Goal: Check status: Check status

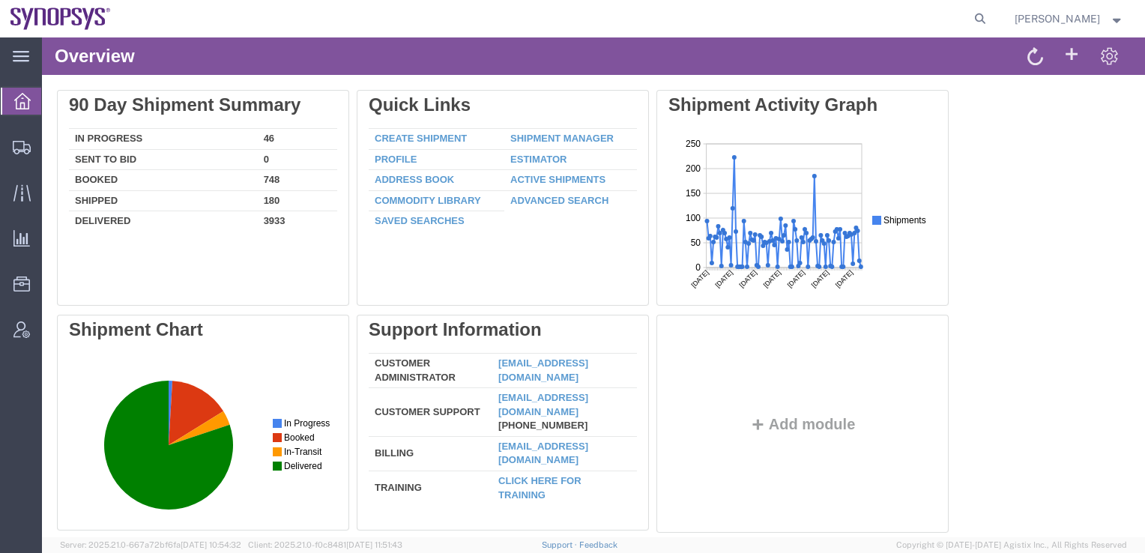
click at [993, 11] on form at bounding box center [981, 18] width 24 height 37
click at [991, 18] on icon at bounding box center [980, 18] width 21 height 21
paste input "57108586"
type input "57108586"
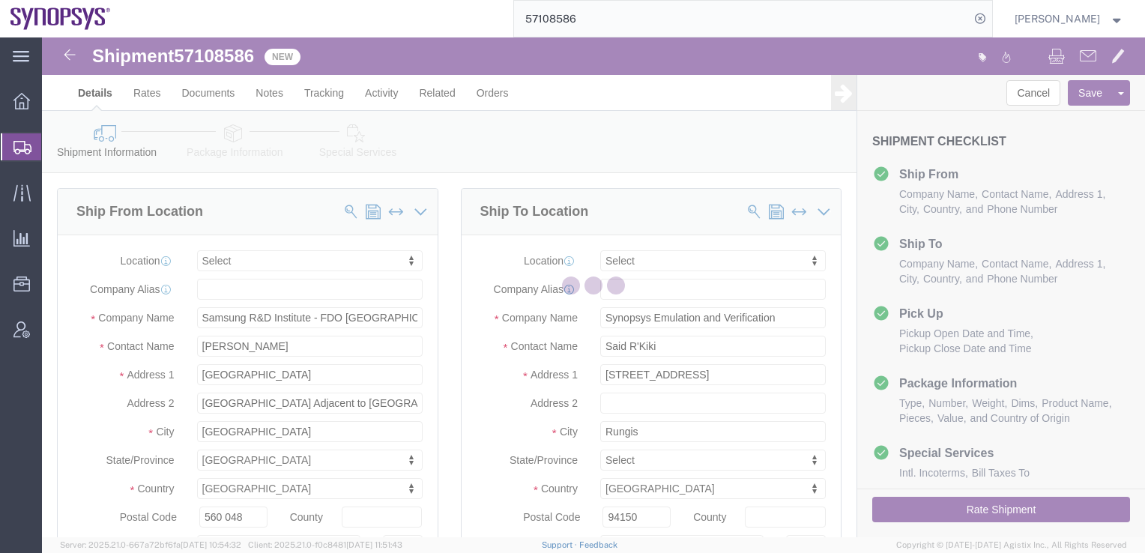
select select
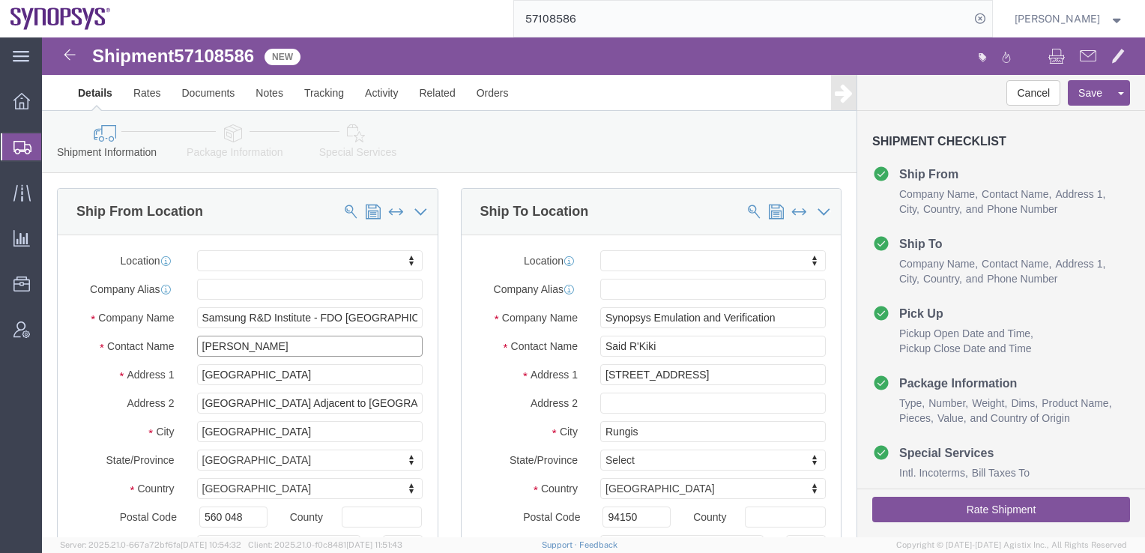
click input "[PERSON_NAME]"
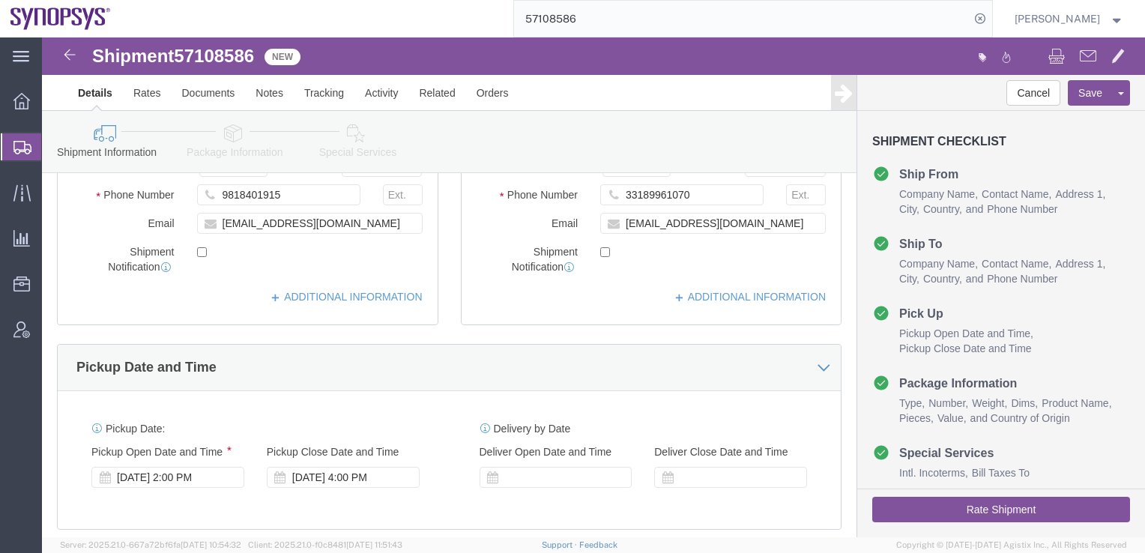
scroll to position [450, 0]
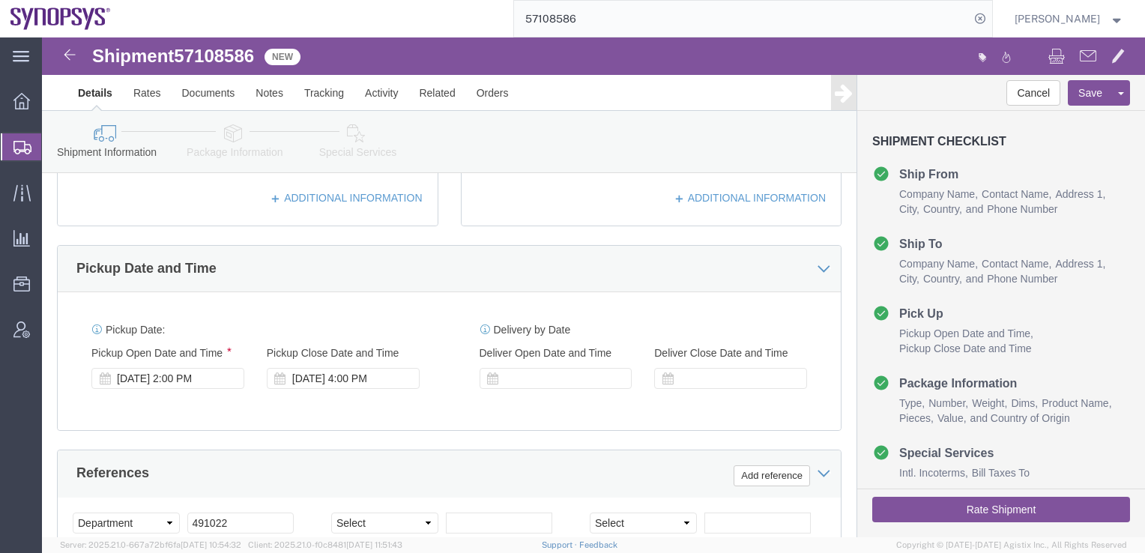
click link "Package Information"
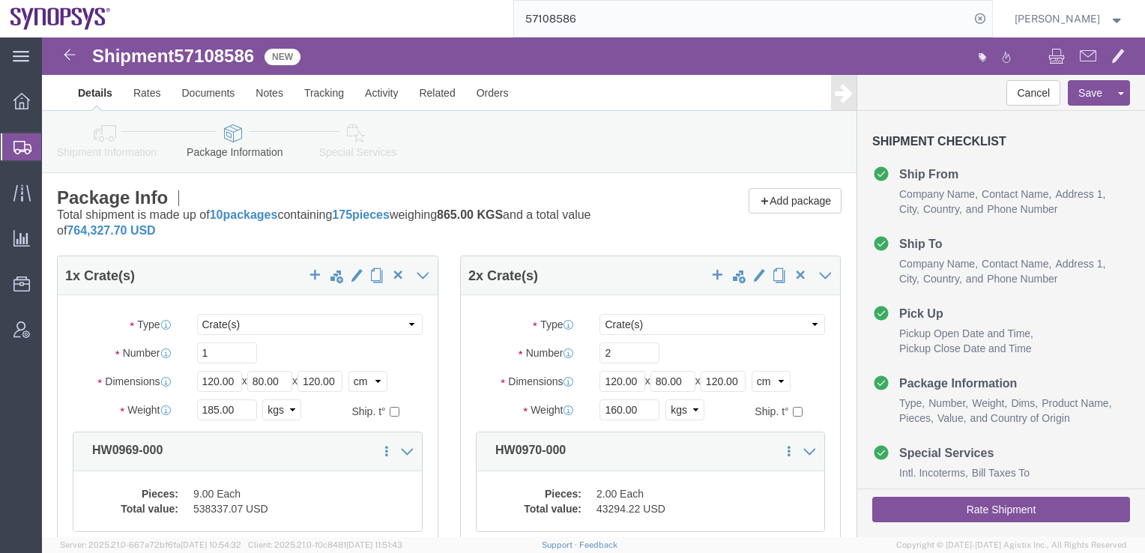
click icon
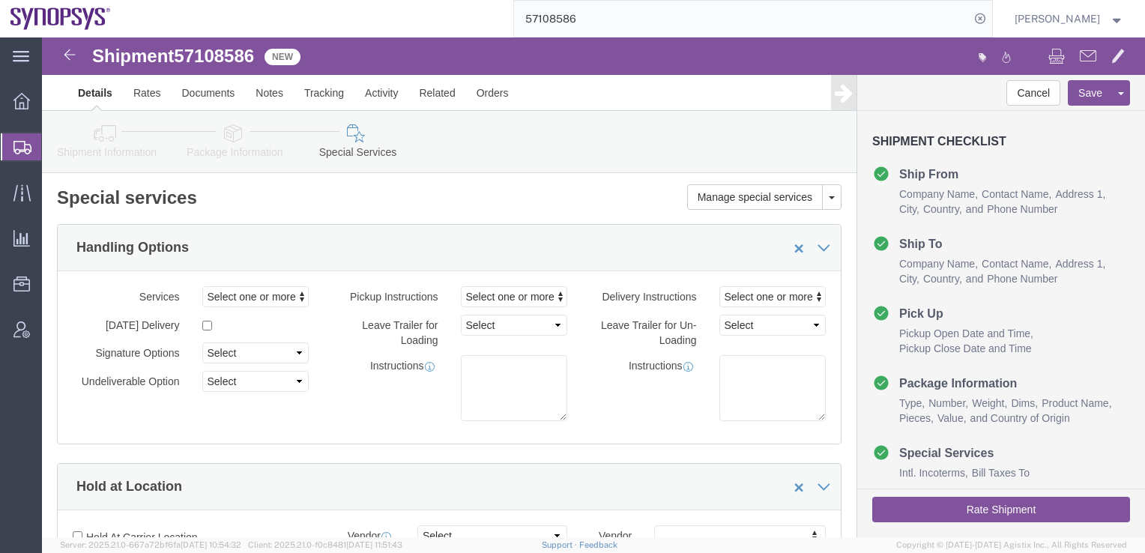
click icon
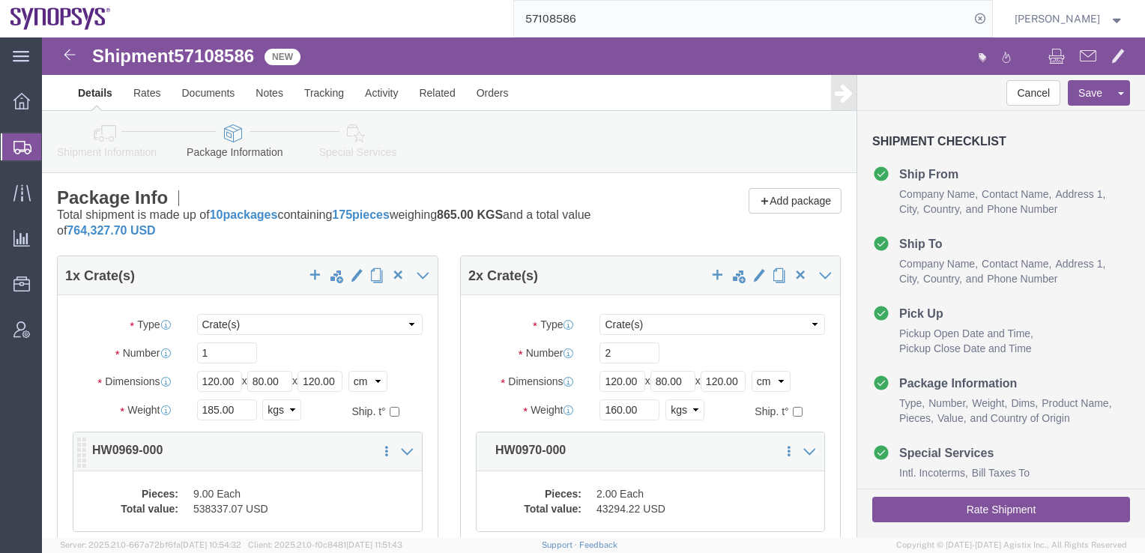
click dd "9.00 Each"
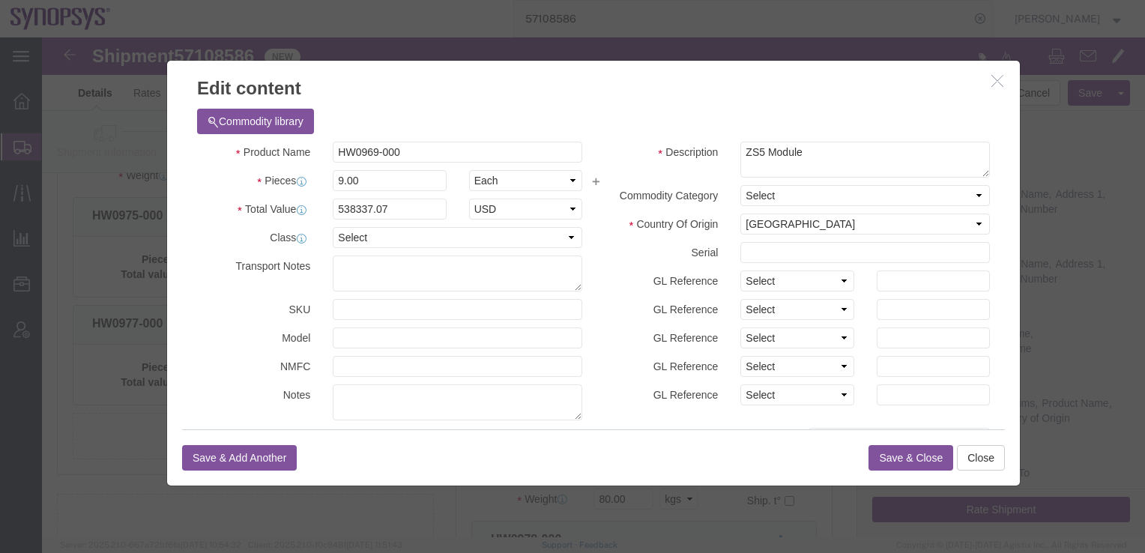
click icon "button"
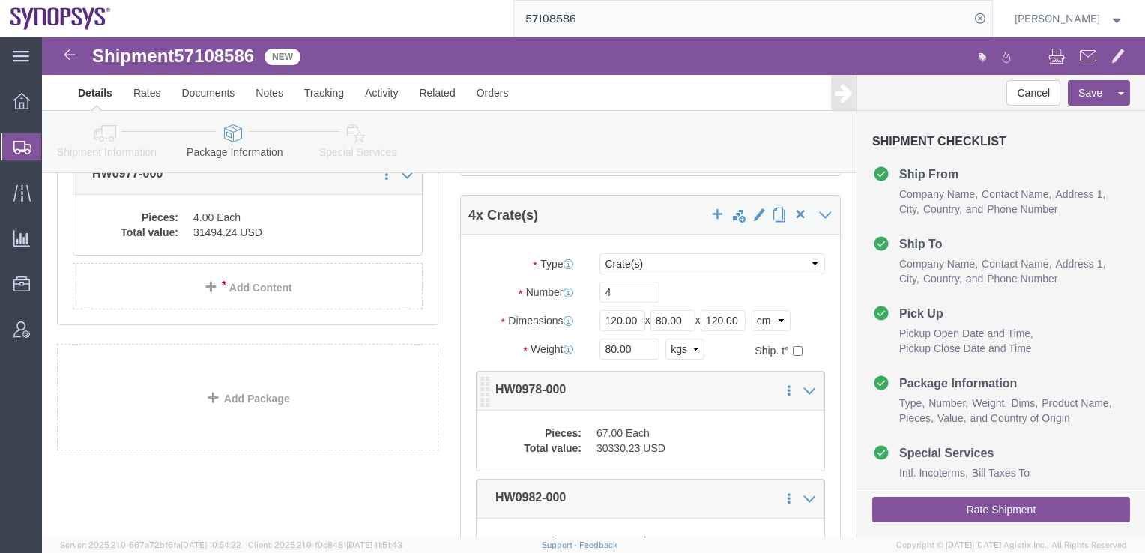
scroll to position [675, 0]
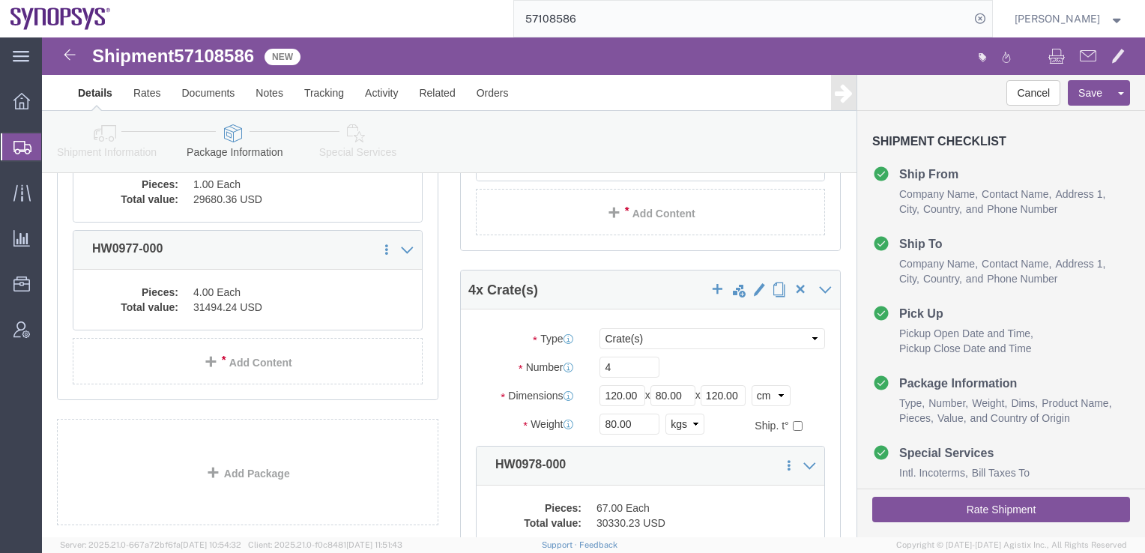
click div "4 x Crate(s)"
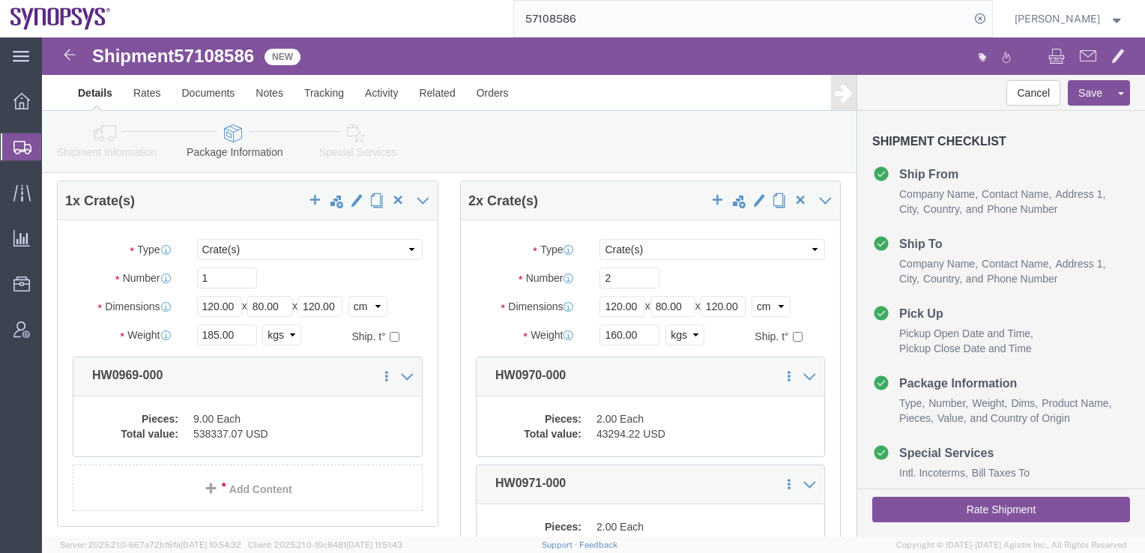
scroll to position [0, 0]
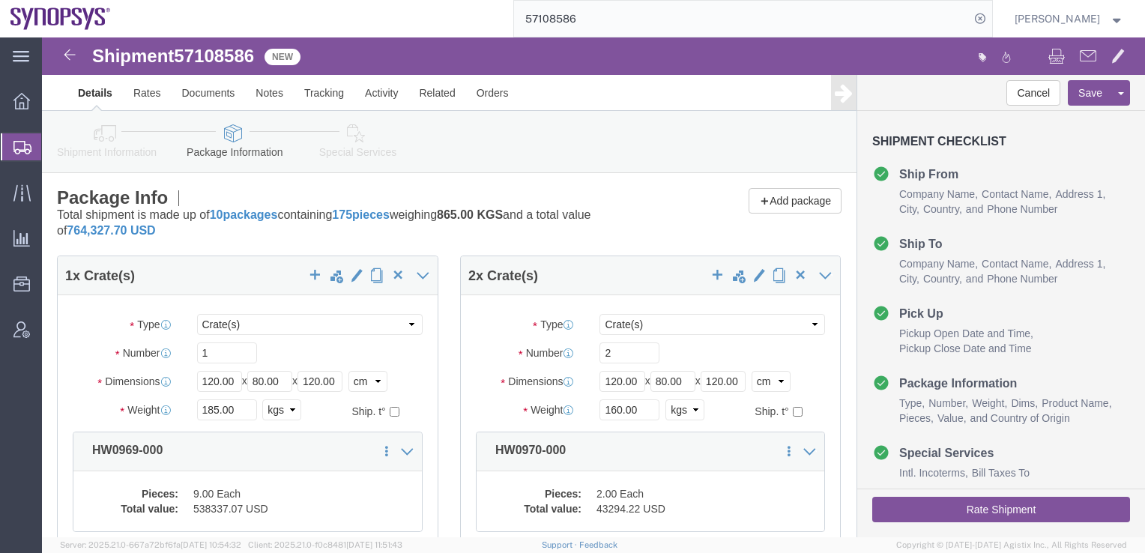
click button "Rate Shipment"
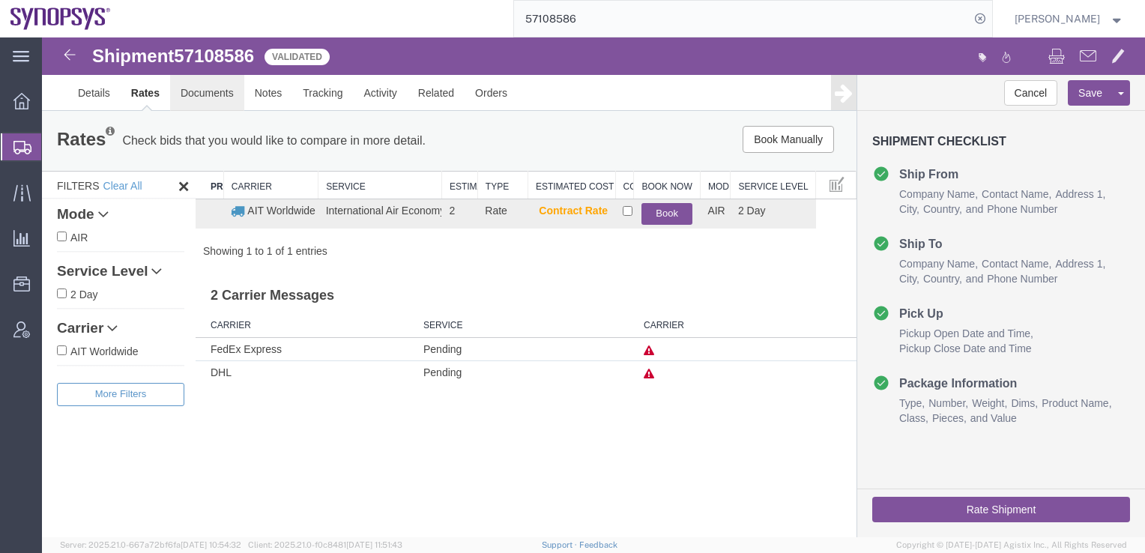
click at [232, 94] on link "Documents" at bounding box center [207, 93] width 74 height 36
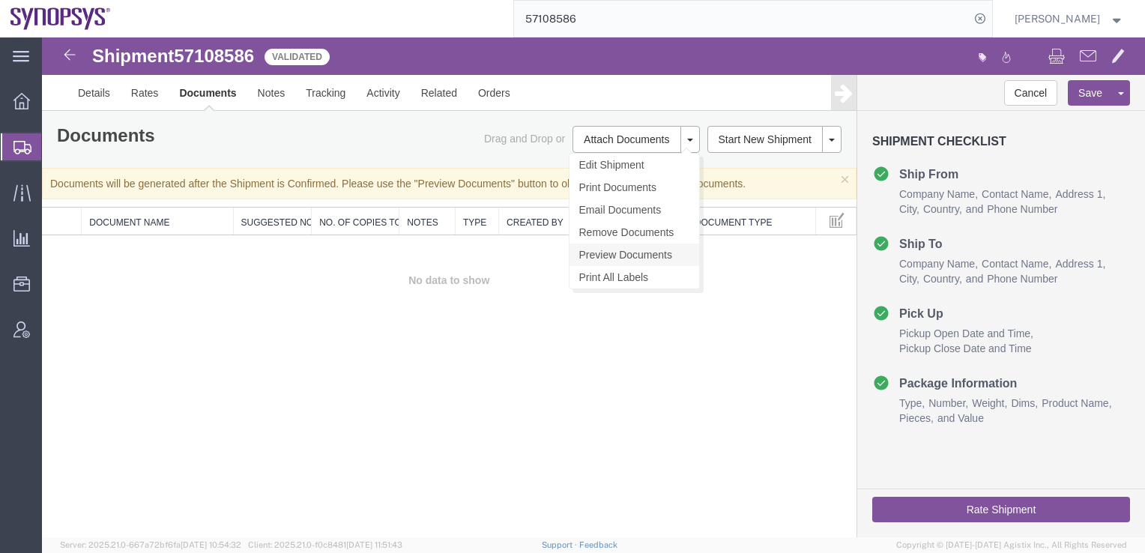
click at [618, 253] on link "Preview Documents" at bounding box center [635, 255] width 130 height 22
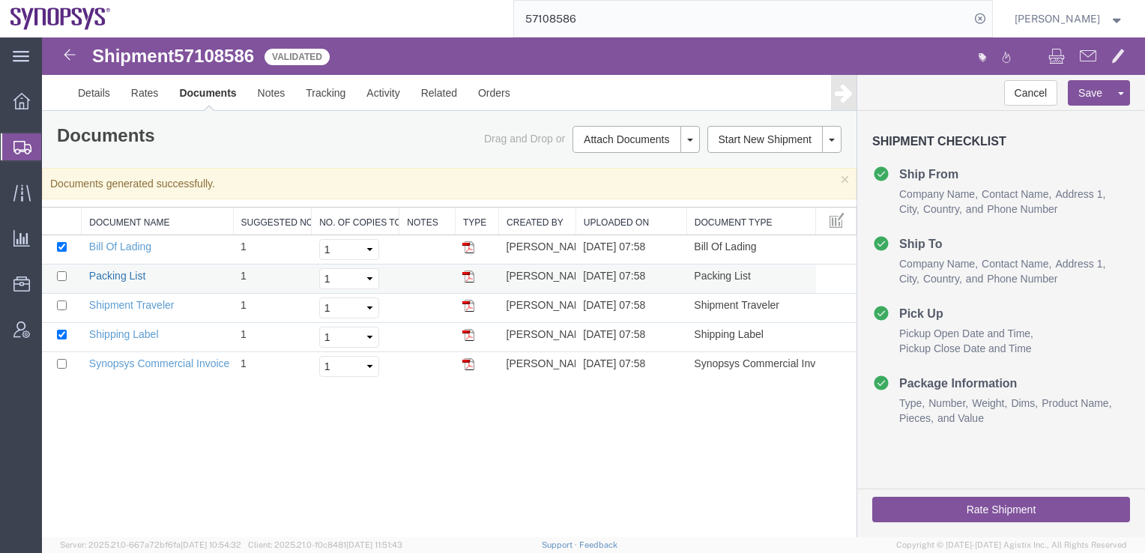
click at [116, 277] on link "Packing List" at bounding box center [117, 276] width 56 height 12
click at [138, 92] on link "Rates" at bounding box center [145, 93] width 49 height 36
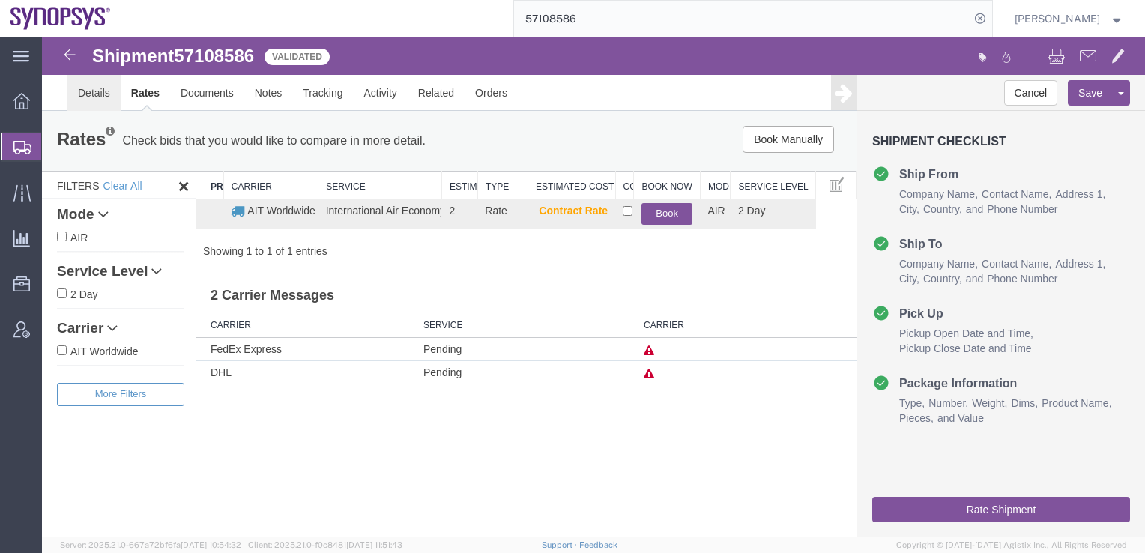
click at [87, 96] on link "Details" at bounding box center [93, 93] width 53 height 36
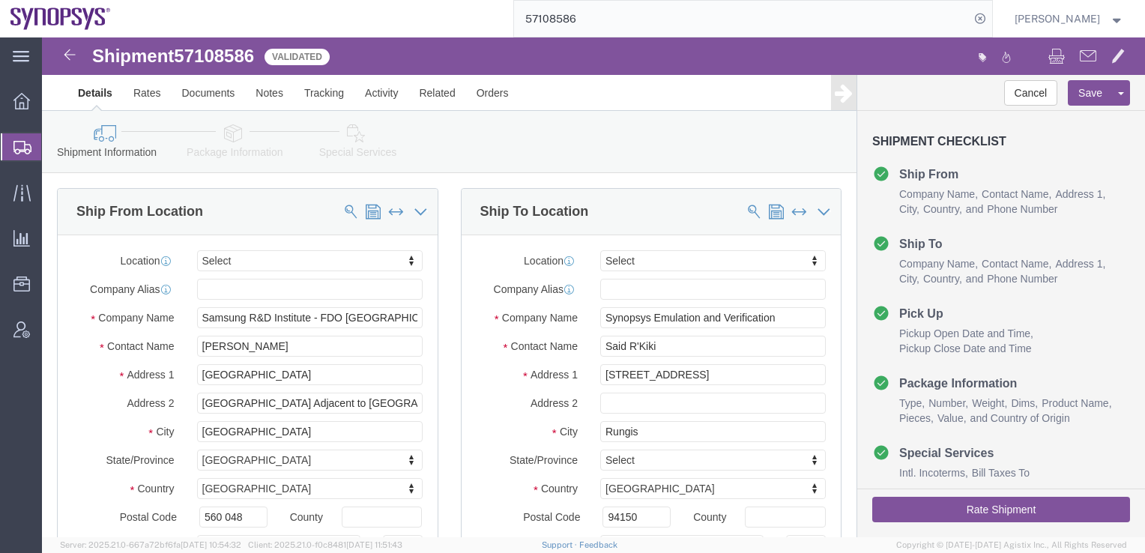
click link "Special Services"
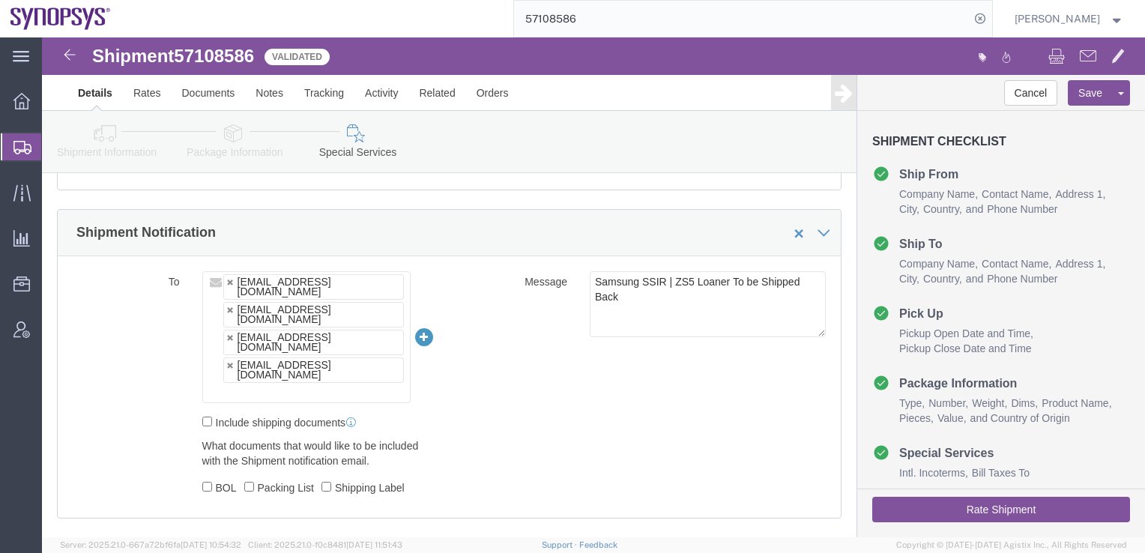
scroll to position [974, 0]
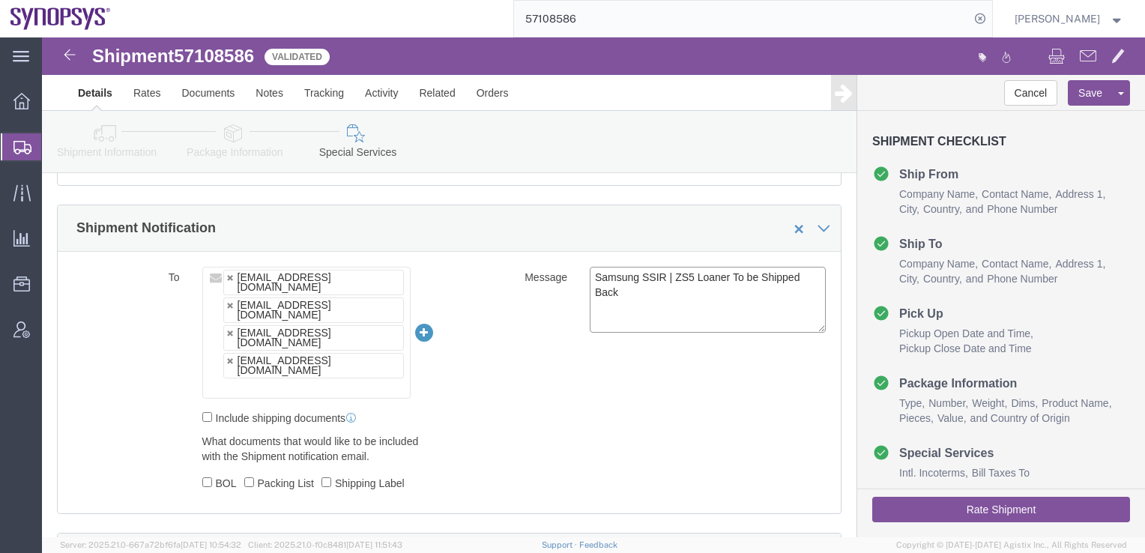
click textarea "Samsung SSIR | ZS5 Loaner To be Shipped Back"
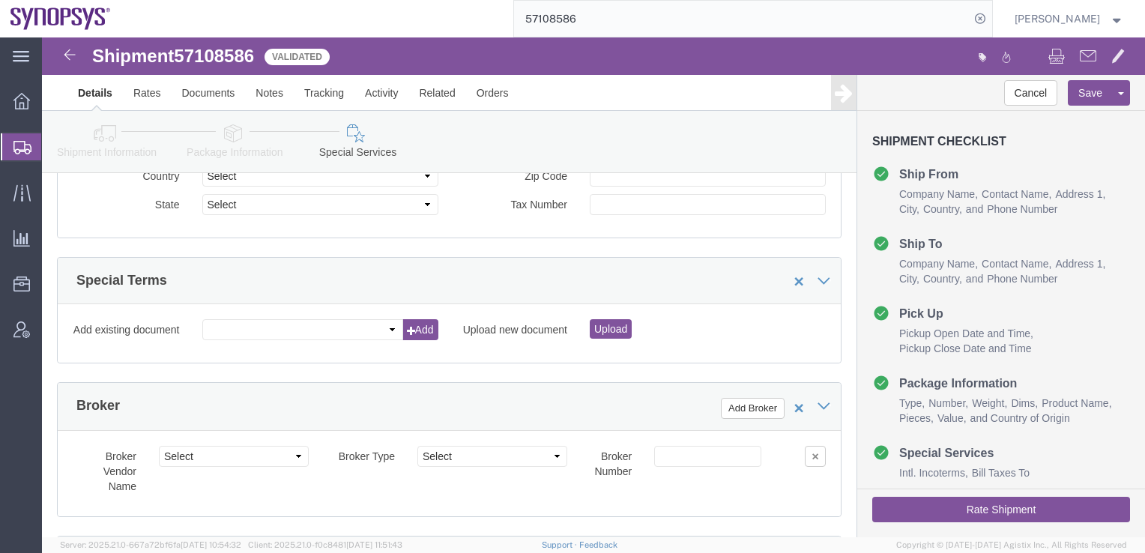
scroll to position [2519, 0]
